Goal: Task Accomplishment & Management: Use online tool/utility

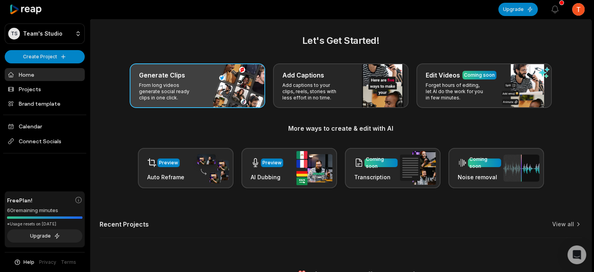
click at [161, 102] on div "Generate Clips From long videos generate social ready clips in one click." at bounding box center [198, 85] width 136 height 45
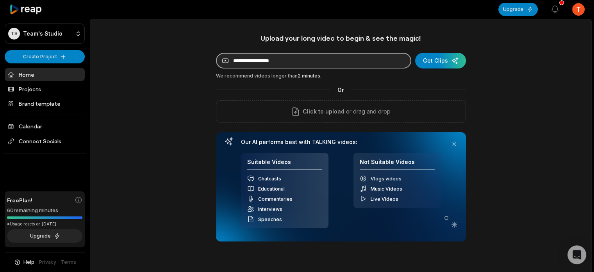
click at [244, 61] on input at bounding box center [313, 61] width 195 height 16
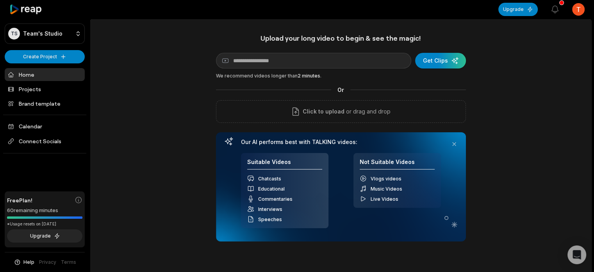
click at [530, 98] on div "Upload your long video to begin & see the magic! YouTube link Get Clips We reco…" at bounding box center [340, 167] width 501 height 267
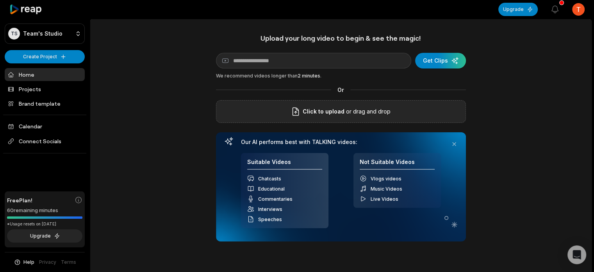
click at [387, 114] on p "or drag and drop" at bounding box center [368, 111] width 46 height 9
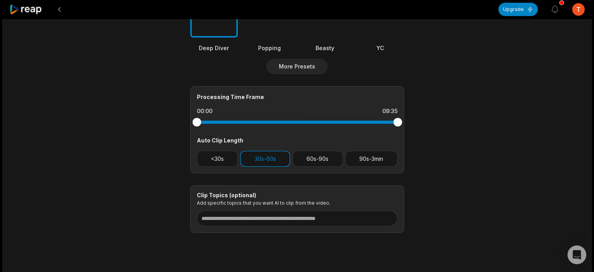
scroll to position [294, 0]
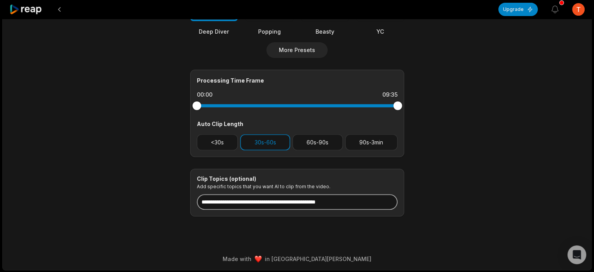
click at [383, 202] on input at bounding box center [297, 202] width 201 height 16
click at [285, 200] on input at bounding box center [297, 202] width 201 height 16
paste input "**********"
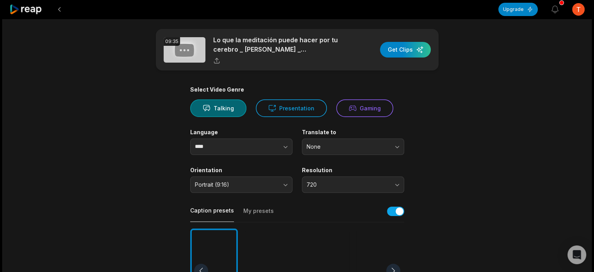
scroll to position [0, 0]
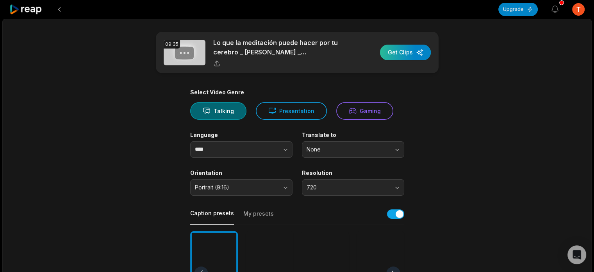
type input "**********"
click at [394, 52] on div "button" at bounding box center [405, 53] width 51 height 16
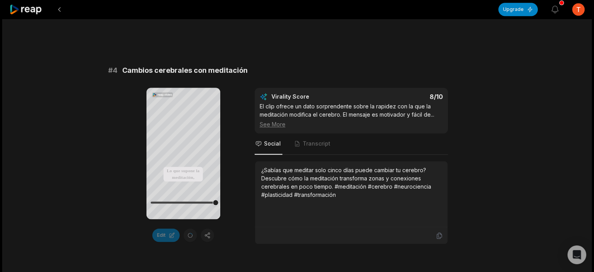
scroll to position [786, 0]
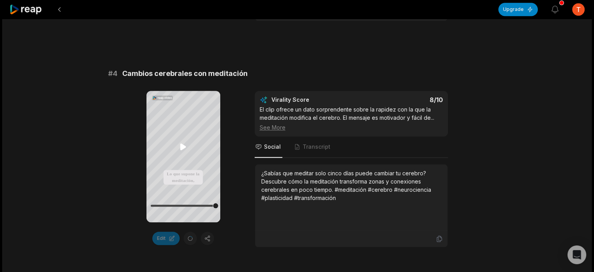
click at [185, 143] on icon at bounding box center [183, 146] width 9 height 9
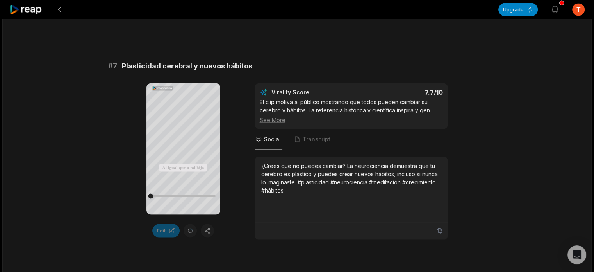
scroll to position [1438, 0]
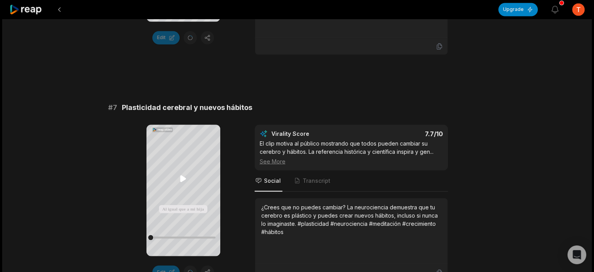
click at [186, 182] on icon at bounding box center [183, 178] width 9 height 9
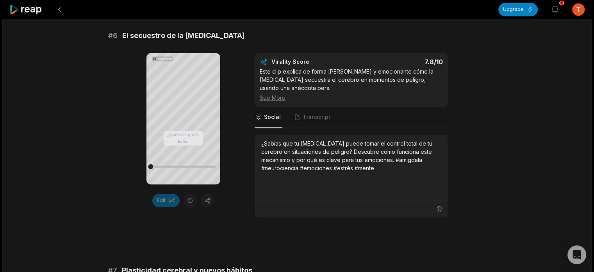
scroll to position [1233, 0]
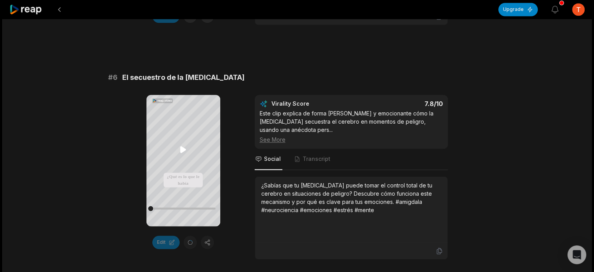
click at [179, 147] on icon at bounding box center [183, 149] width 9 height 9
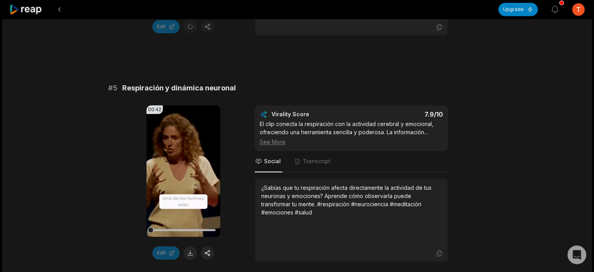
scroll to position [991, 0]
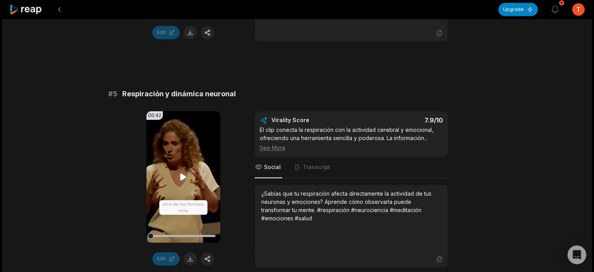
click at [183, 172] on video "Your browser does not support mp4 format." at bounding box center [184, 176] width 74 height 131
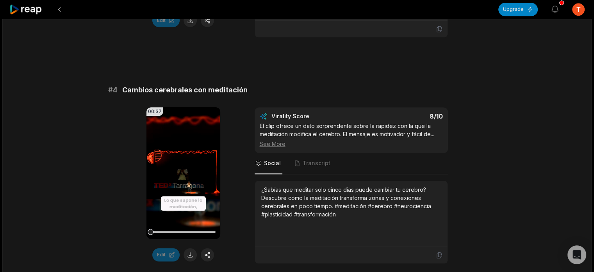
scroll to position [763, 0]
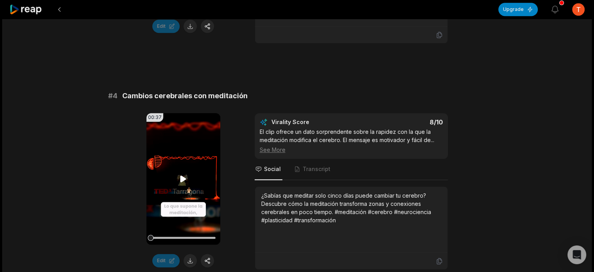
click at [182, 174] on icon at bounding box center [183, 178] width 9 height 9
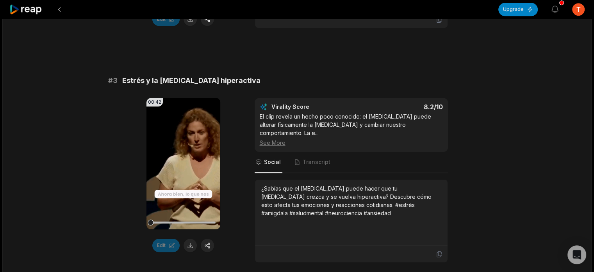
scroll to position [515, 0]
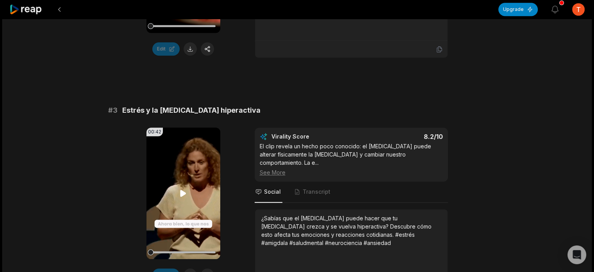
click at [181, 192] on icon at bounding box center [184, 193] width 6 height 7
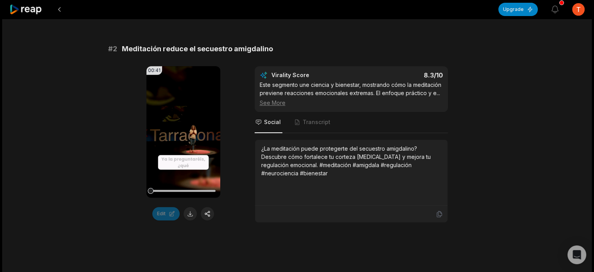
scroll to position [344, 0]
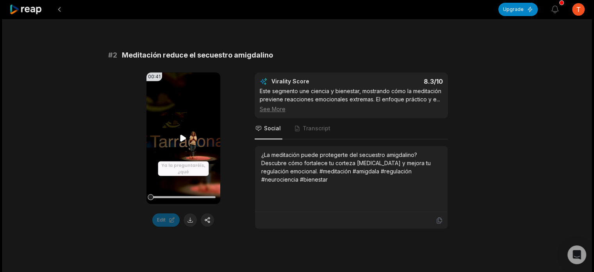
click at [181, 134] on icon at bounding box center [183, 137] width 9 height 9
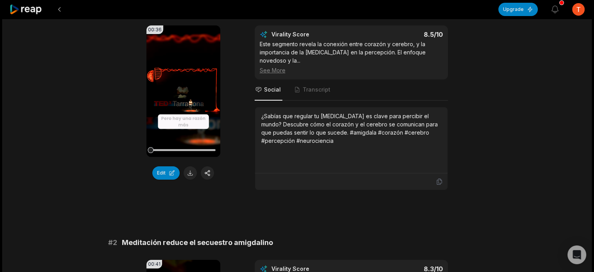
scroll to position [59, 0]
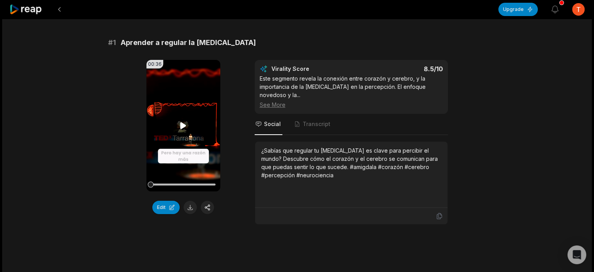
click at [178, 132] on video "Your browser does not support mp4 format." at bounding box center [184, 125] width 74 height 131
click at [183, 128] on icon at bounding box center [183, 125] width 9 height 9
click at [183, 127] on icon at bounding box center [183, 125] width 9 height 9
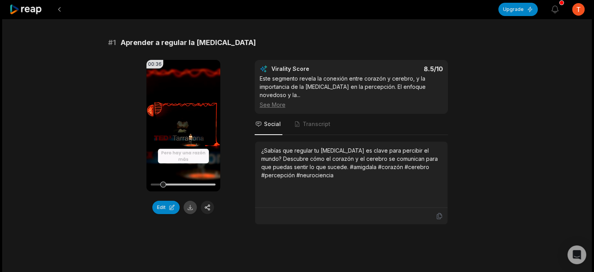
click at [187, 210] on button at bounding box center [190, 206] width 13 height 13
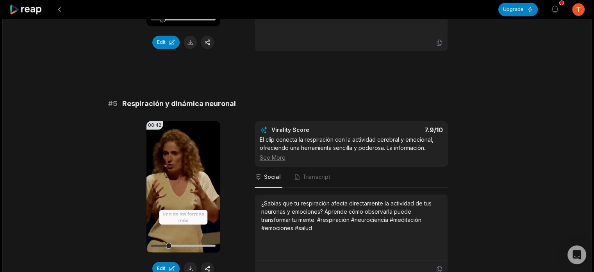
scroll to position [681, 0]
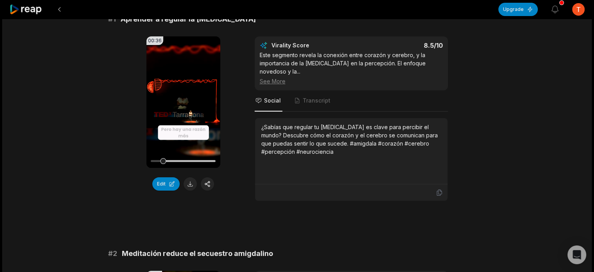
scroll to position [0, 0]
